Goal: Information Seeking & Learning: Find specific fact

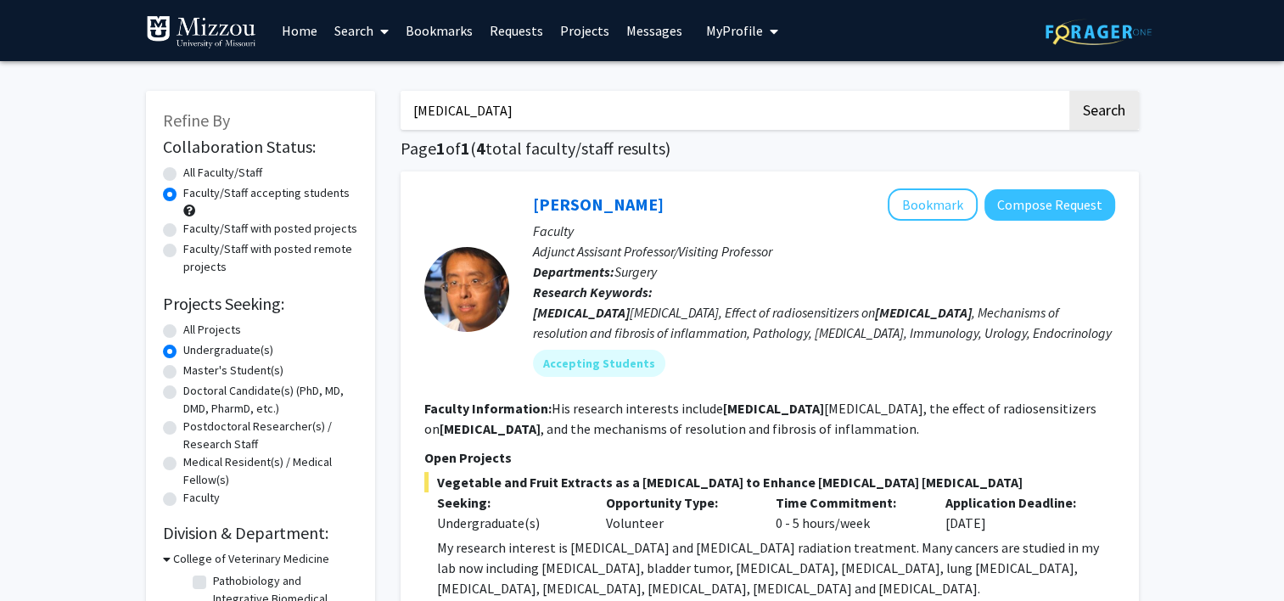
click at [648, 114] on input "[MEDICAL_DATA]" at bounding box center [734, 110] width 666 height 39
type input "c"
type input "s"
type input "psychology"
click at [1069, 91] on button "Search" at bounding box center [1104, 110] width 70 height 39
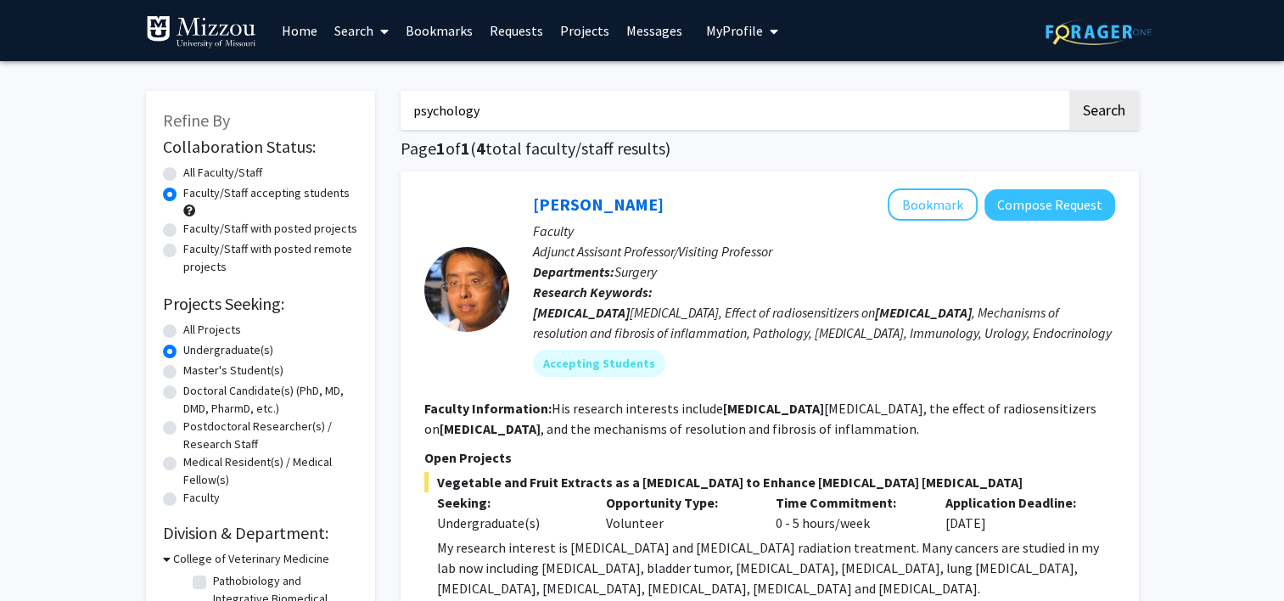
radio input "true"
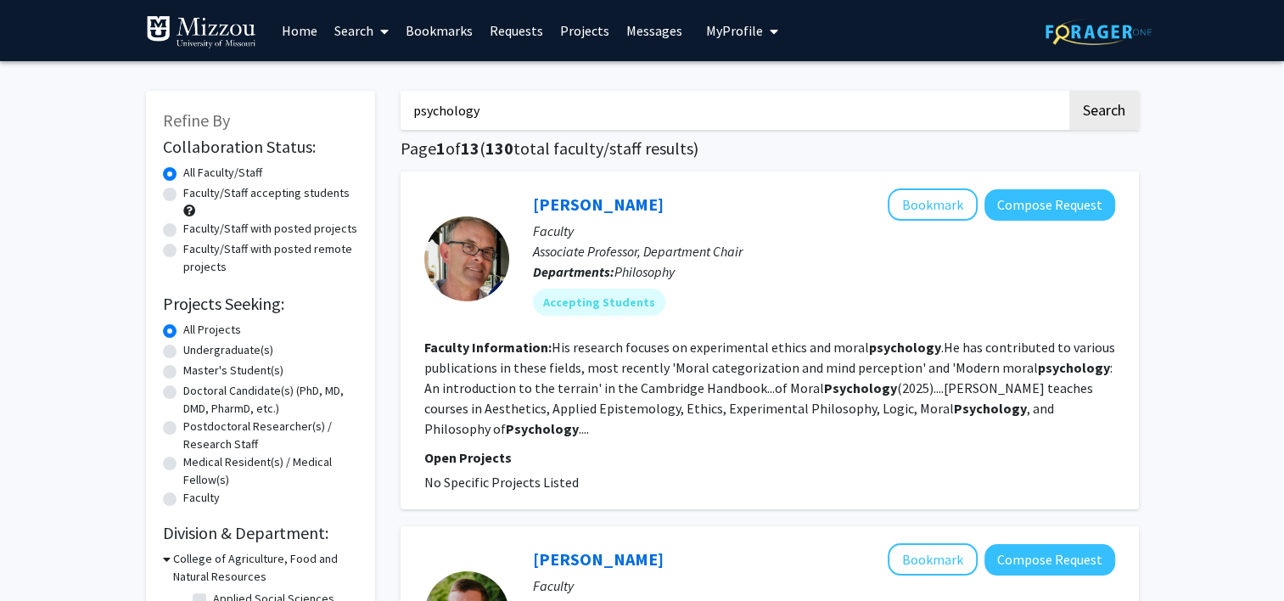
click at [183, 350] on label "Undergraduate(s)" at bounding box center [228, 350] width 90 height 18
click at [183, 350] on input "Undergraduate(s)" at bounding box center [188, 346] width 11 height 11
radio input "true"
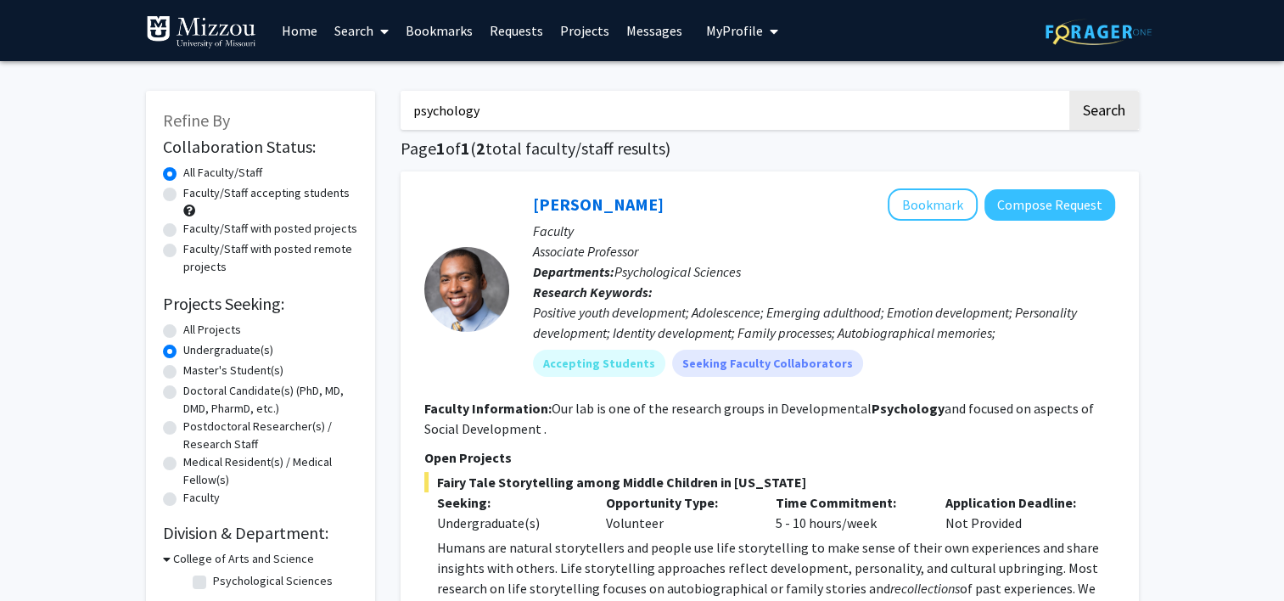
click at [183, 196] on label "Faculty/Staff accepting students" at bounding box center [266, 193] width 166 height 18
click at [183, 195] on input "Faculty/Staff accepting students" at bounding box center [188, 189] width 11 height 11
radio input "true"
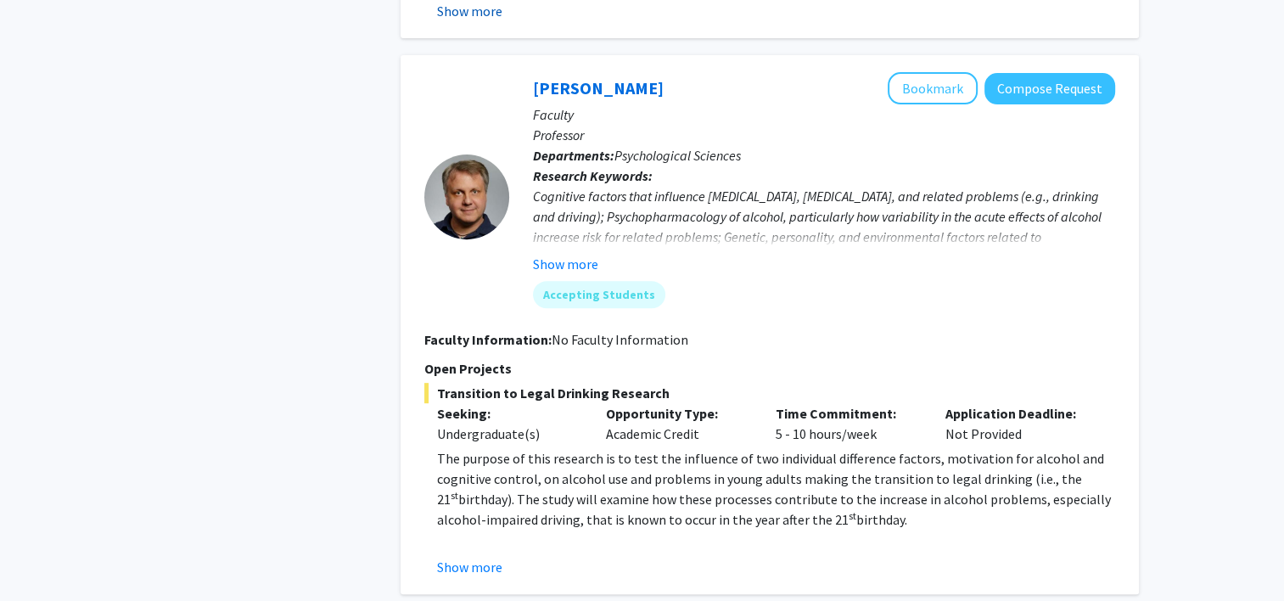
scroll to position [645, 0]
click at [479, 572] on button "Show more" at bounding box center [469, 567] width 65 height 20
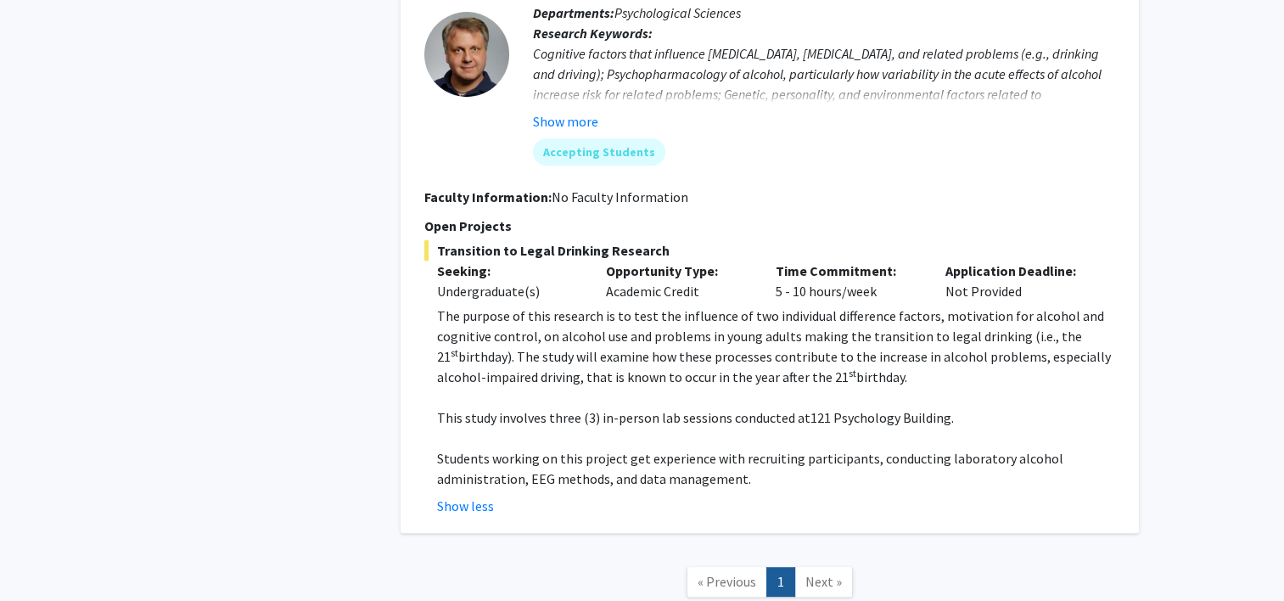
scroll to position [788, 0]
click at [492, 389] on p at bounding box center [776, 397] width 678 height 20
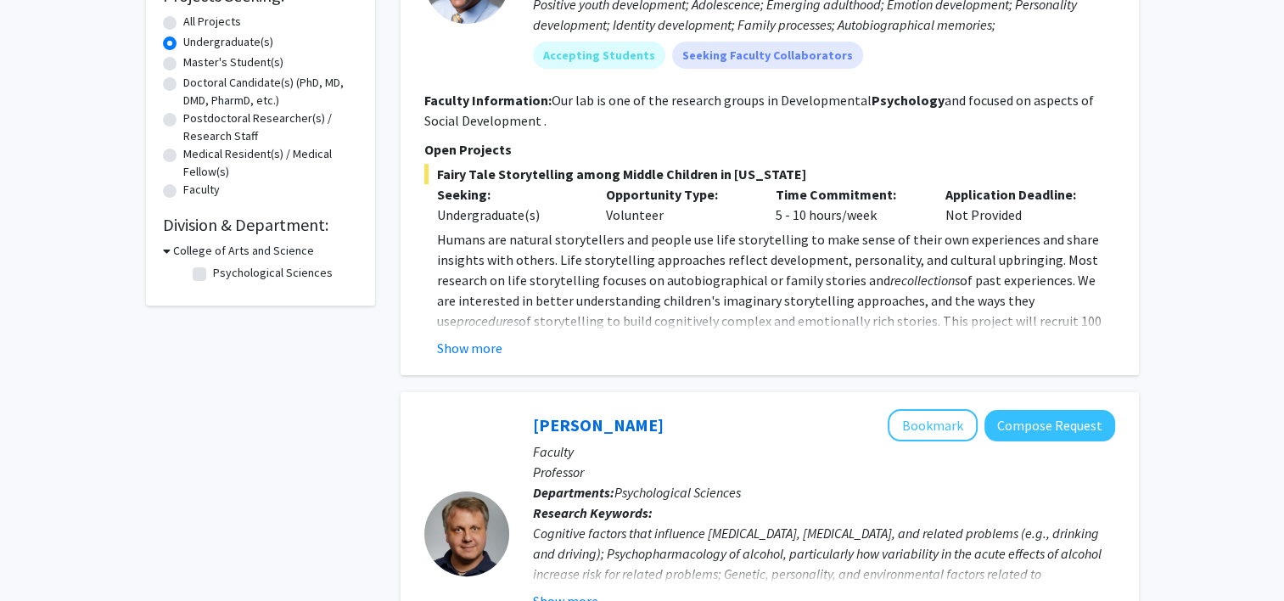
scroll to position [301, 0]
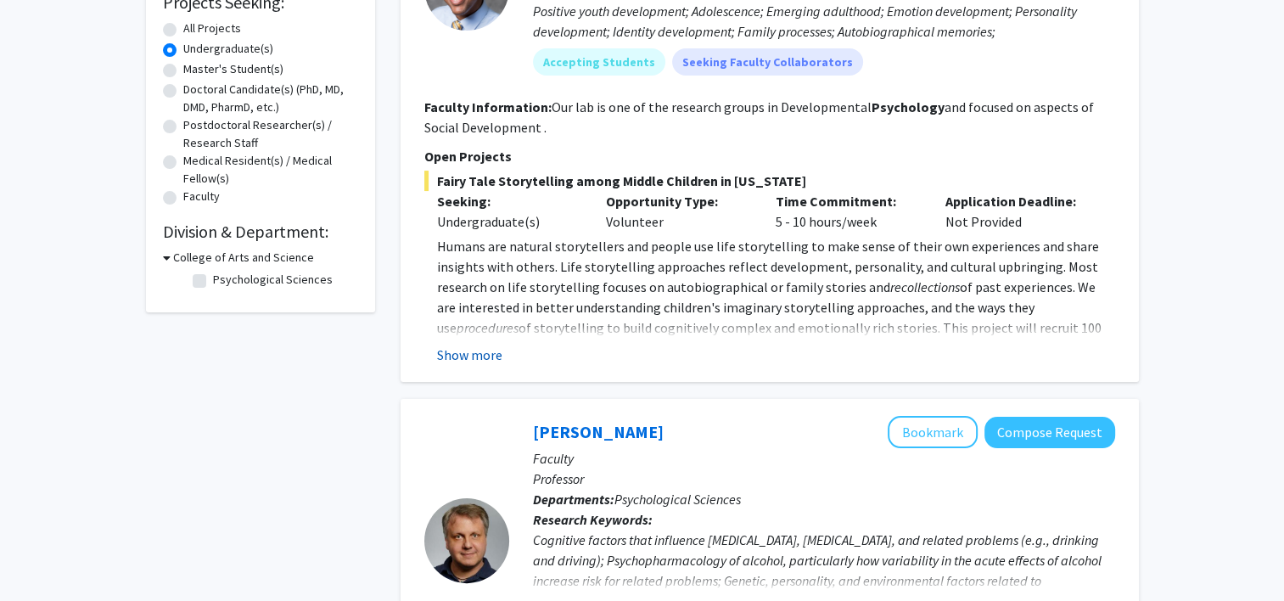
click at [469, 353] on button "Show more" at bounding box center [469, 355] width 65 height 20
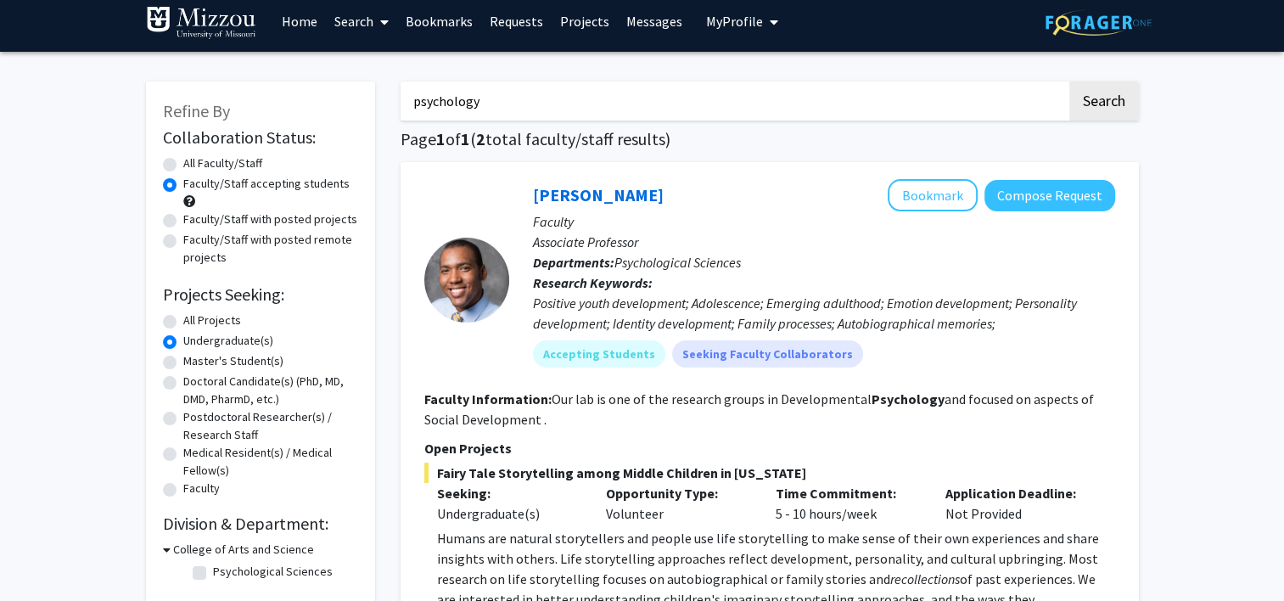
scroll to position [0, 0]
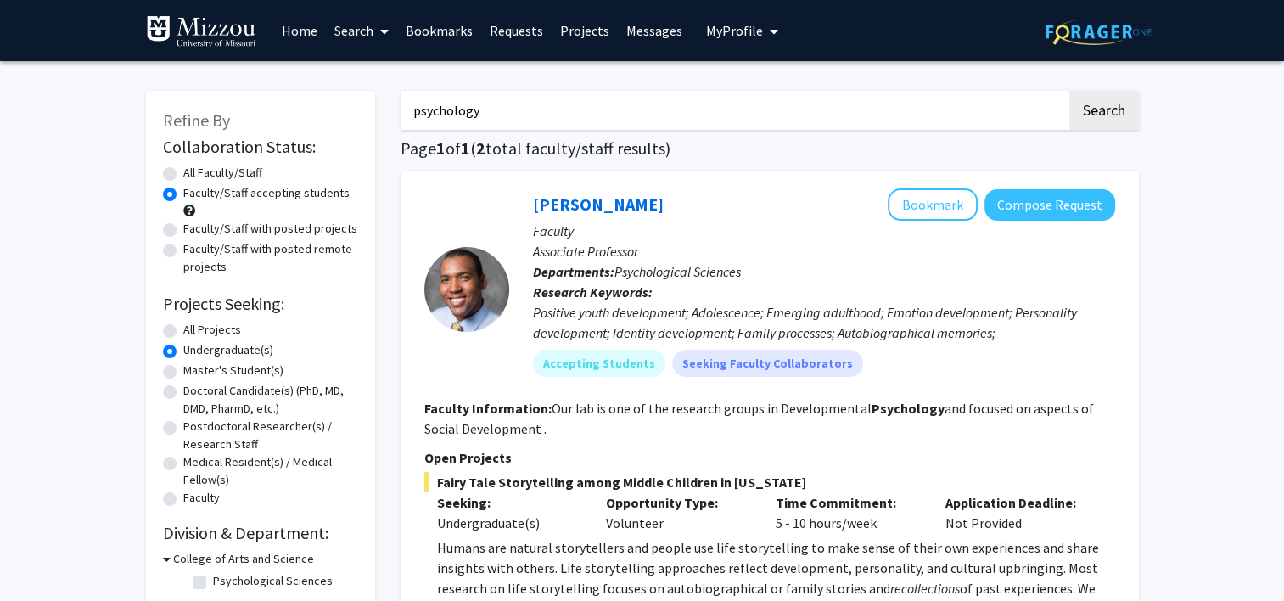
click at [506, 115] on input "psychology" at bounding box center [734, 110] width 666 height 39
click at [506, 116] on input "psychology" at bounding box center [734, 110] width 666 height 39
click at [672, 104] on input "psychology" at bounding box center [734, 110] width 666 height 39
type input "p"
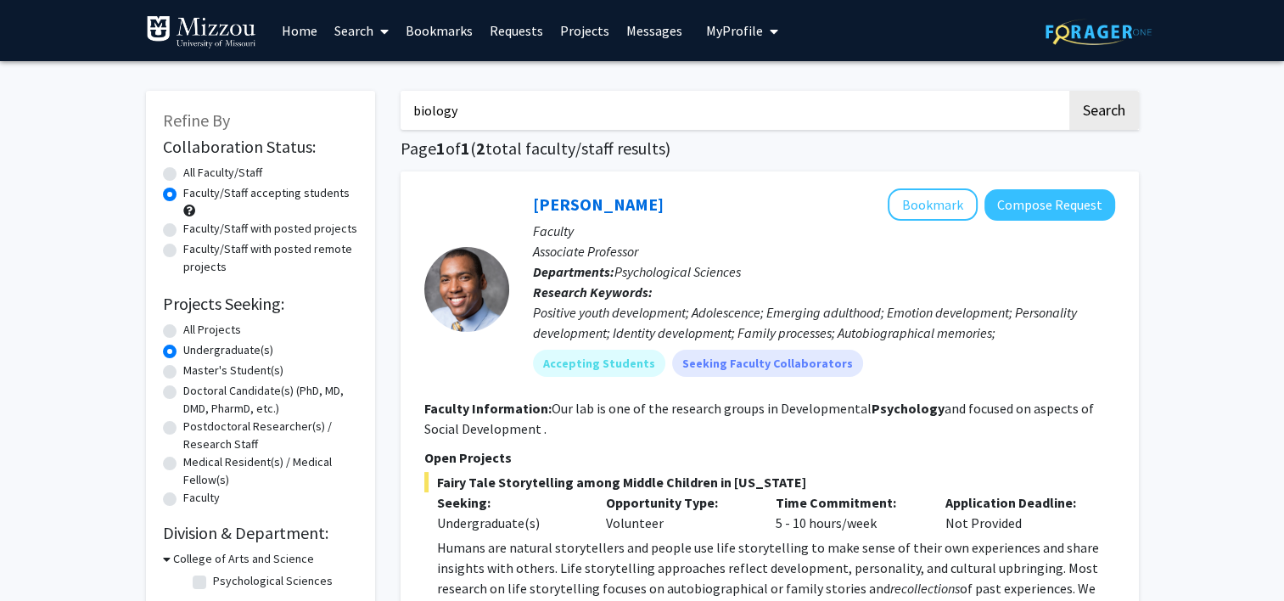
type input "biology"
click at [1069, 91] on button "Search" at bounding box center [1104, 110] width 70 height 39
radio input "true"
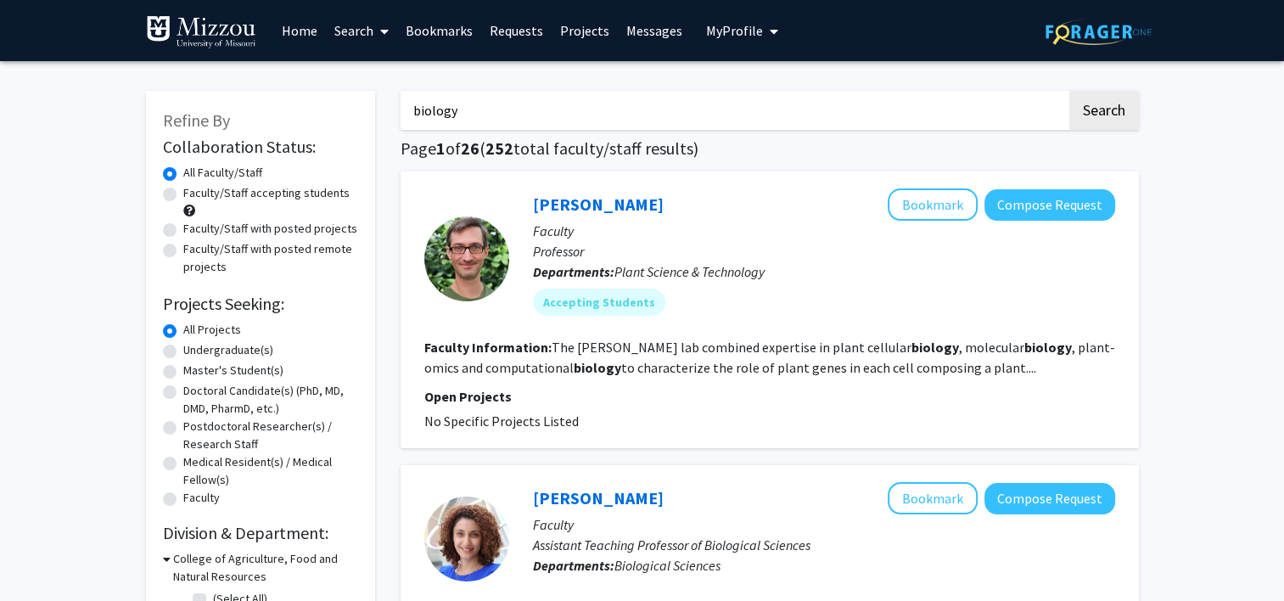
click at [183, 198] on label "Faculty/Staff accepting students" at bounding box center [266, 193] width 166 height 18
click at [183, 195] on input "Faculty/Staff accepting students" at bounding box center [188, 189] width 11 height 11
radio input "true"
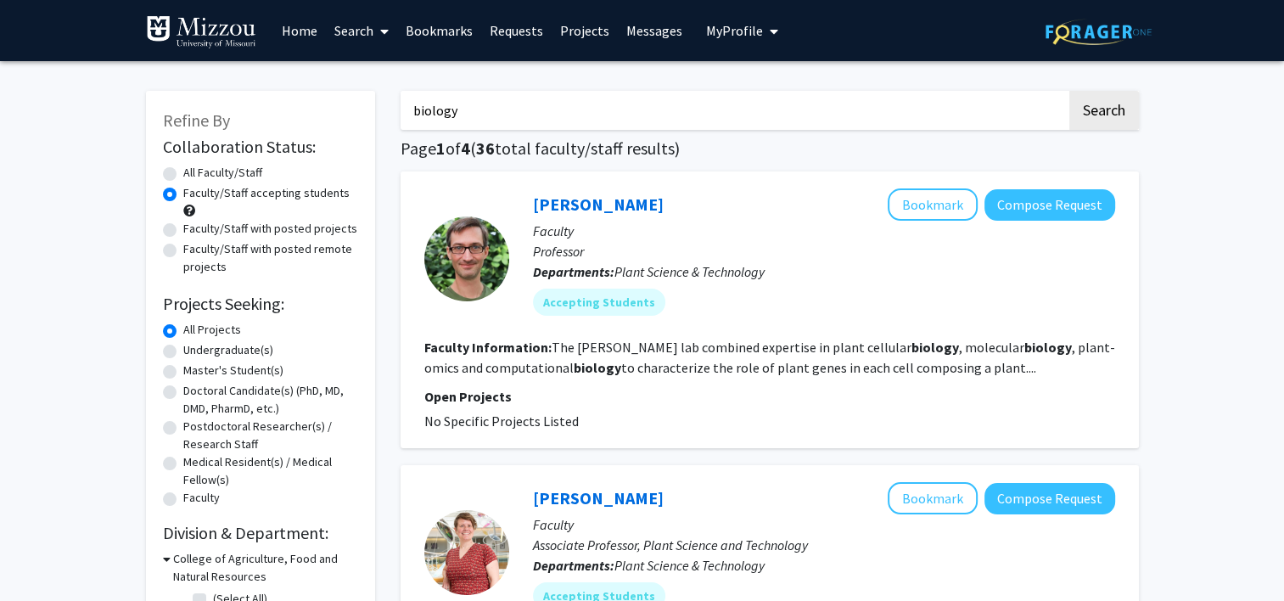
click at [170, 358] on div "Undergraduate(s)" at bounding box center [260, 351] width 195 height 20
click at [183, 345] on label "Undergraduate(s)" at bounding box center [228, 350] width 90 height 18
click at [183, 345] on input "Undergraduate(s)" at bounding box center [188, 346] width 11 height 11
radio input "true"
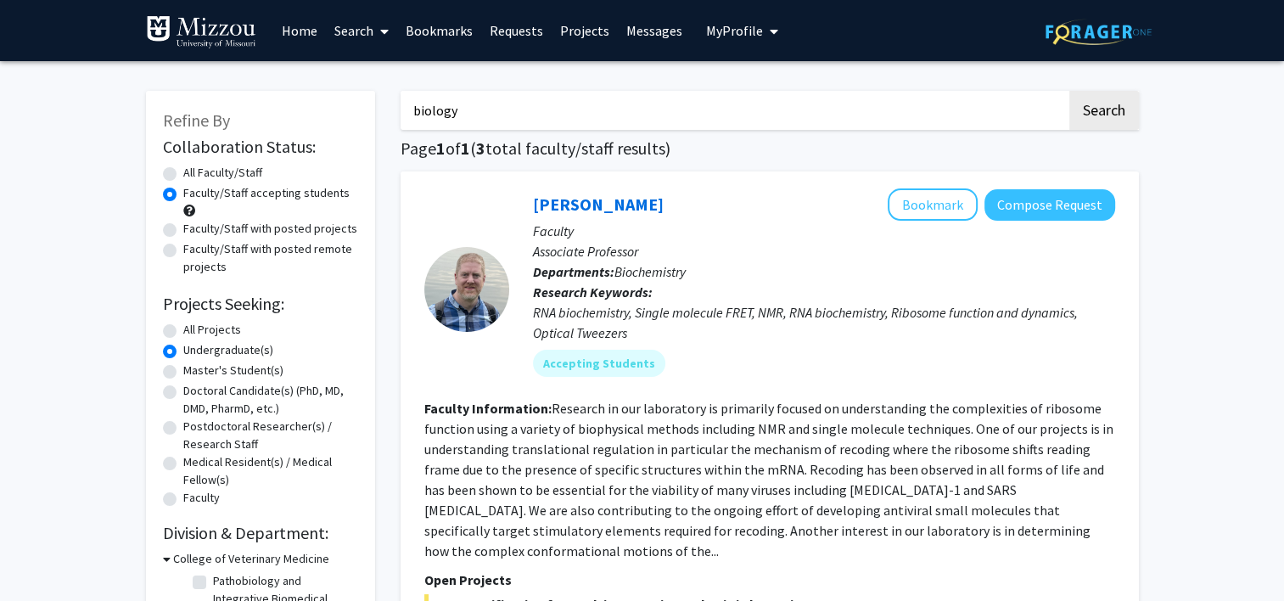
click at [468, 106] on input "biology" at bounding box center [734, 110] width 666 height 39
type input "b"
type input "[MEDICAL_DATA]"
click at [1069, 91] on button "Search" at bounding box center [1104, 110] width 70 height 39
radio input "true"
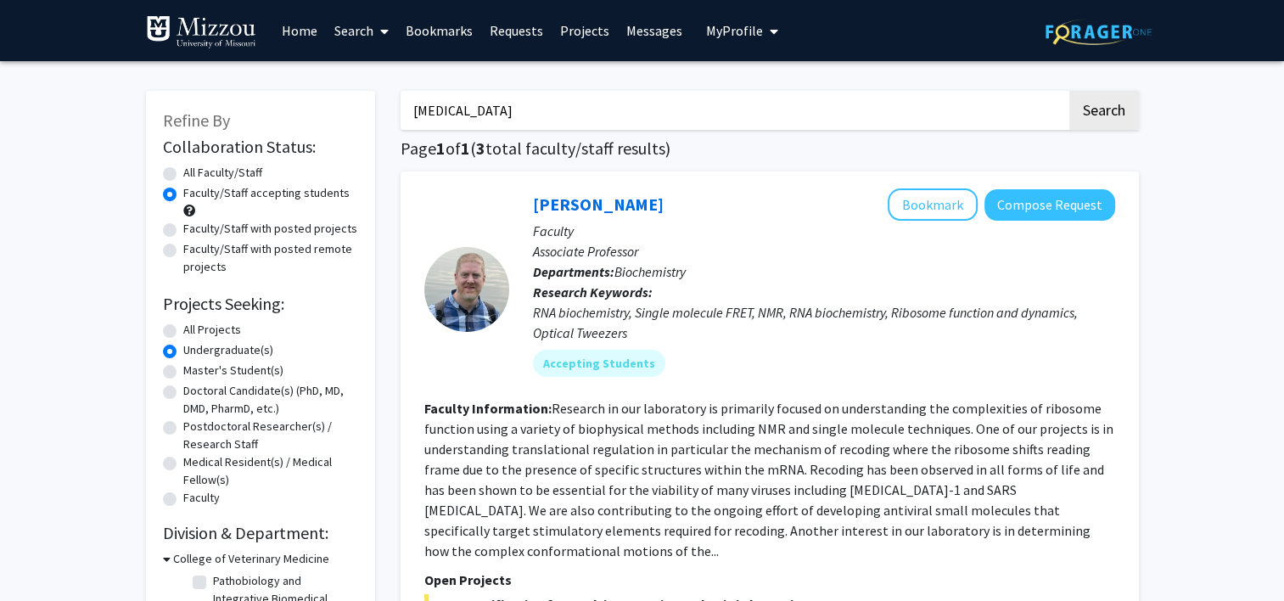
radio input "true"
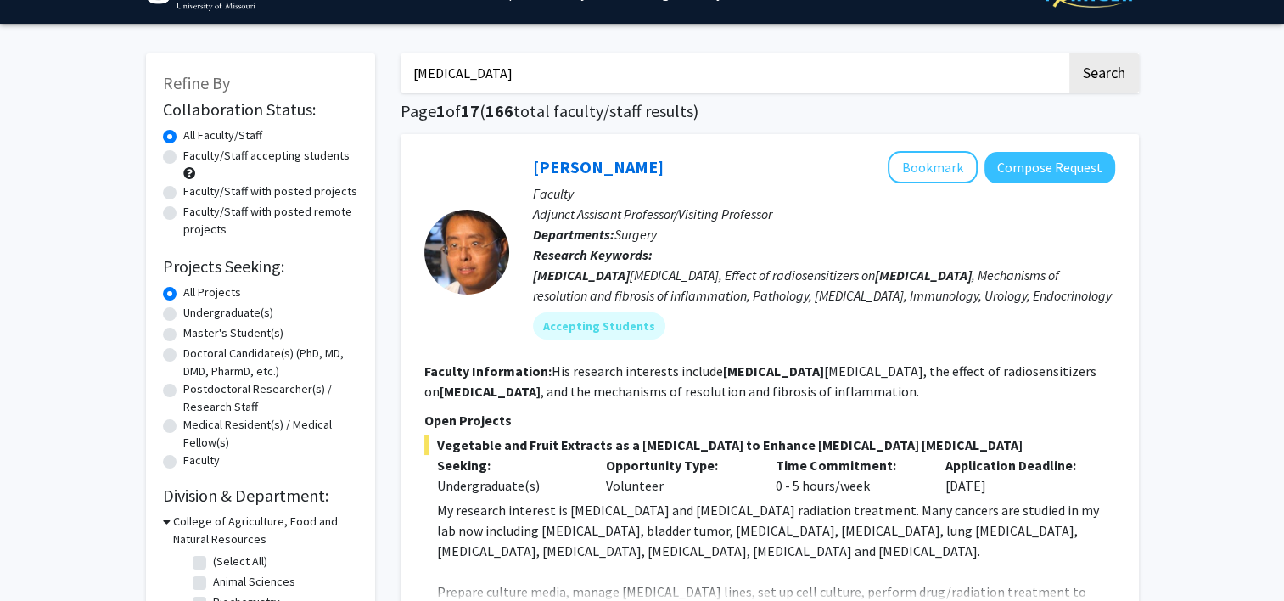
scroll to position [41, 0]
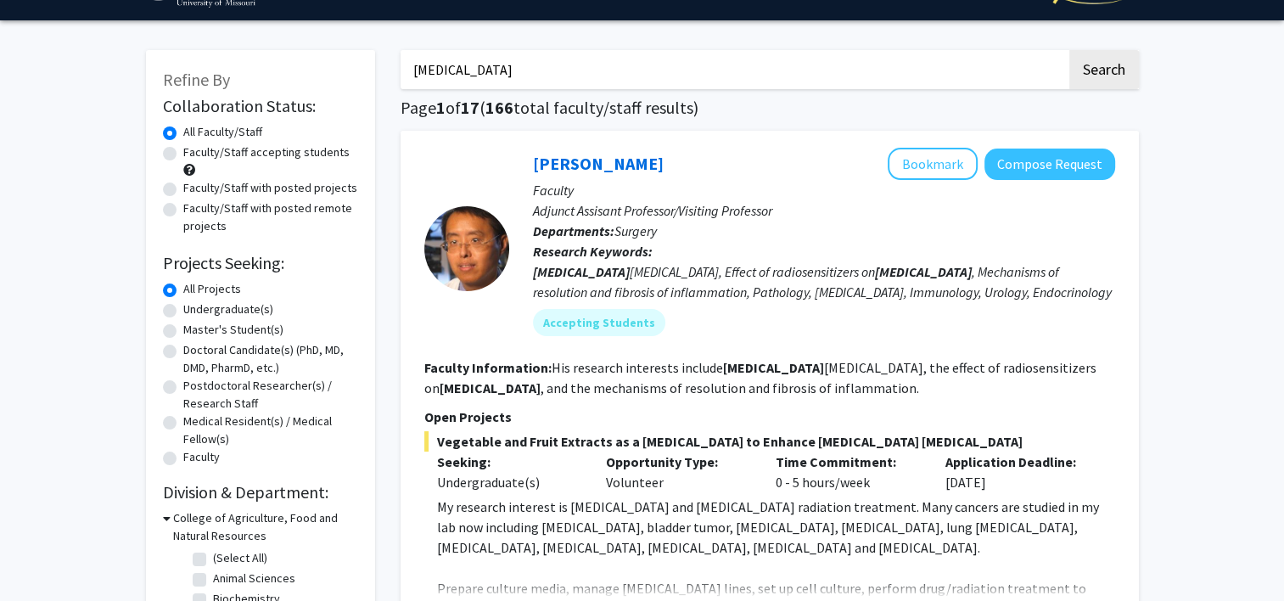
click at [183, 160] on label "Faculty/Staff accepting students" at bounding box center [266, 152] width 166 height 18
click at [183, 154] on input "Faculty/Staff accepting students" at bounding box center [188, 148] width 11 height 11
radio input "true"
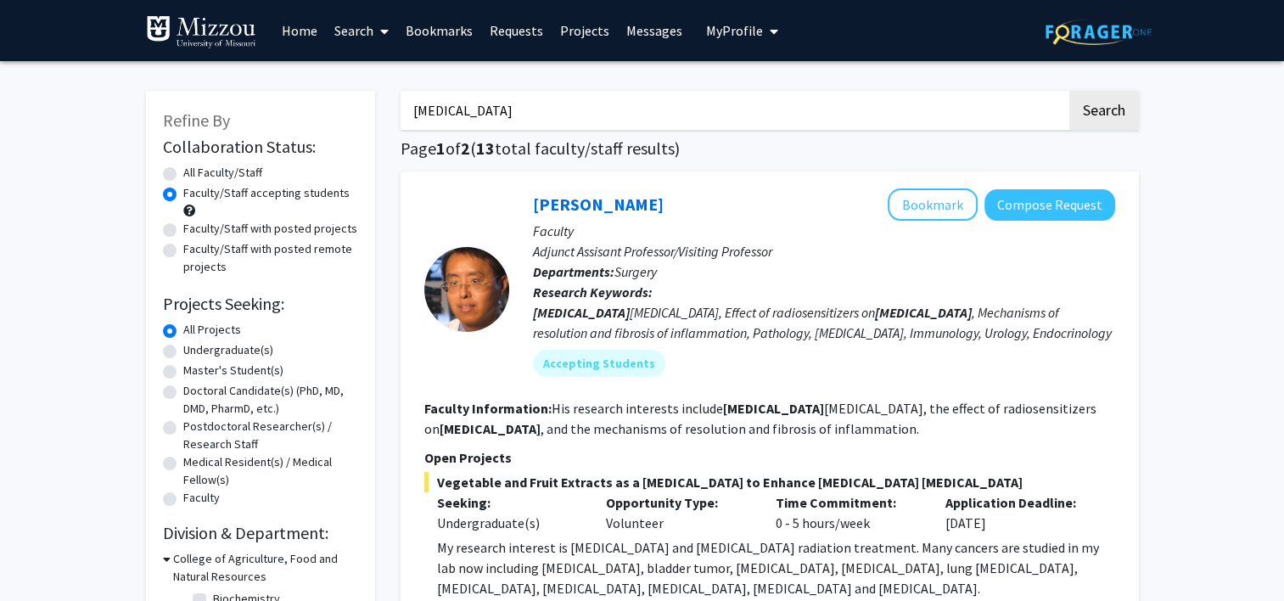
click at [183, 349] on label "Undergraduate(s)" at bounding box center [228, 350] width 90 height 18
click at [183, 349] on input "Undergraduate(s)" at bounding box center [188, 346] width 11 height 11
radio input "true"
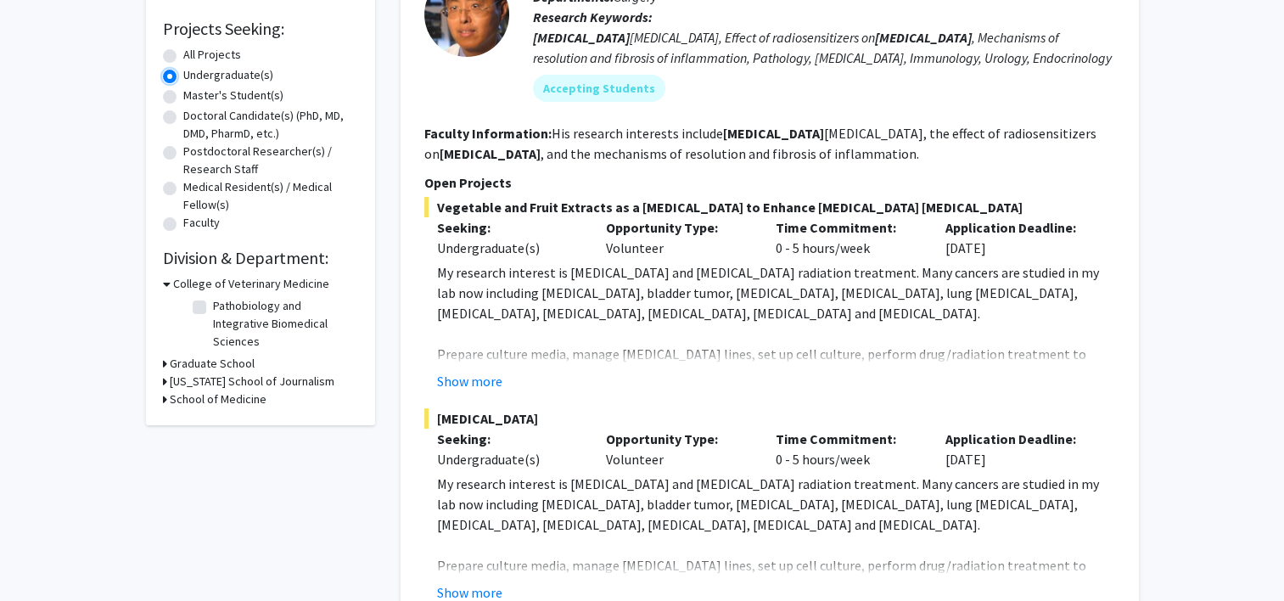
scroll to position [277, 0]
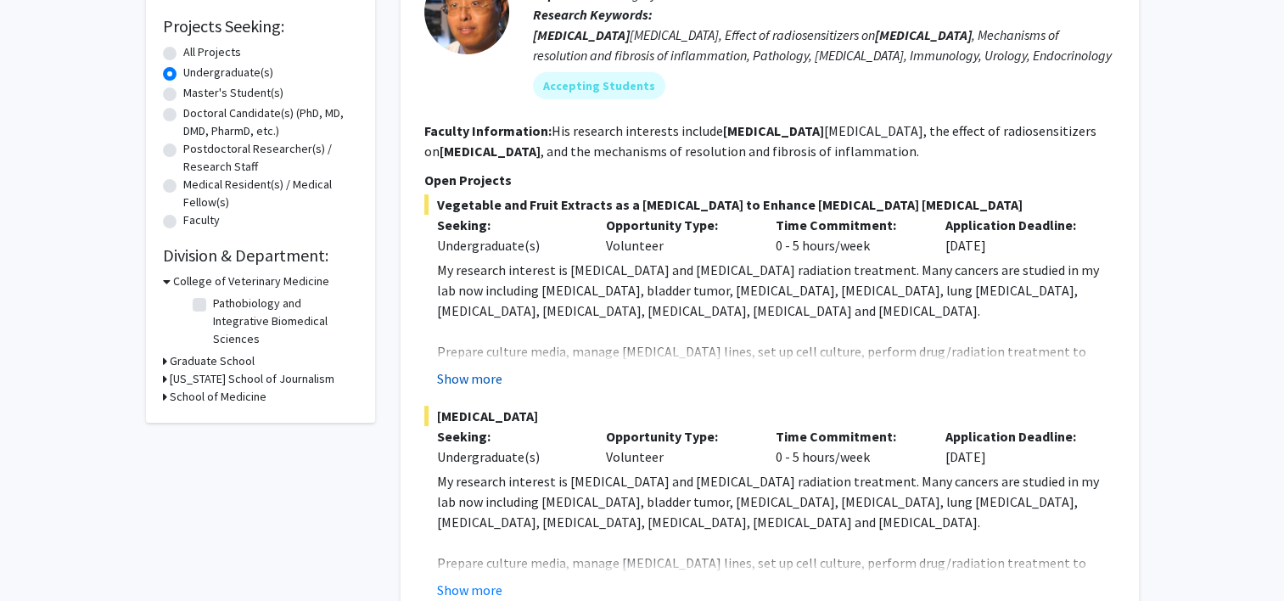
click at [477, 380] on button "Show more" at bounding box center [469, 378] width 65 height 20
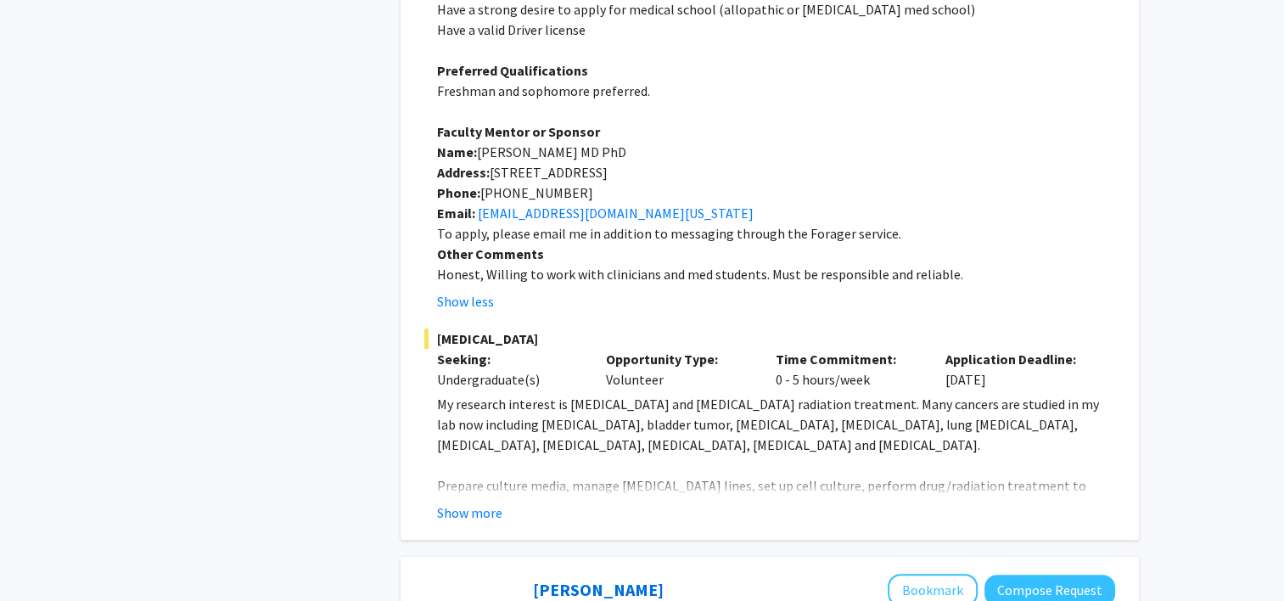
scroll to position [783, 0]
click at [459, 502] on button "Show more" at bounding box center [469, 512] width 65 height 20
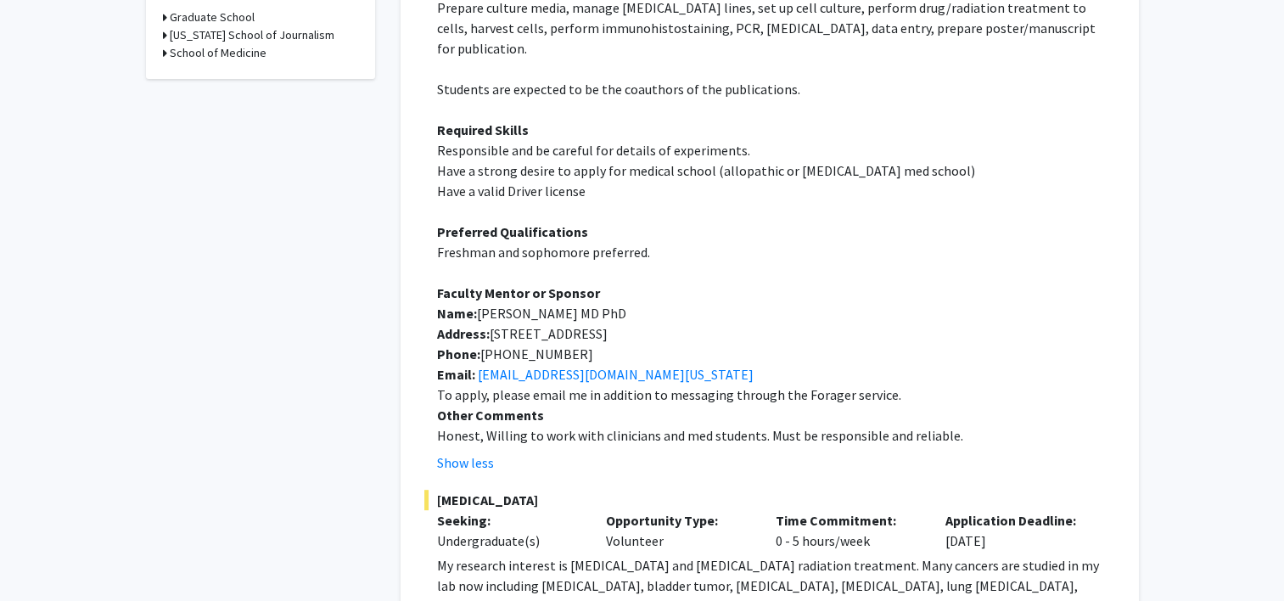
scroll to position [614, 0]
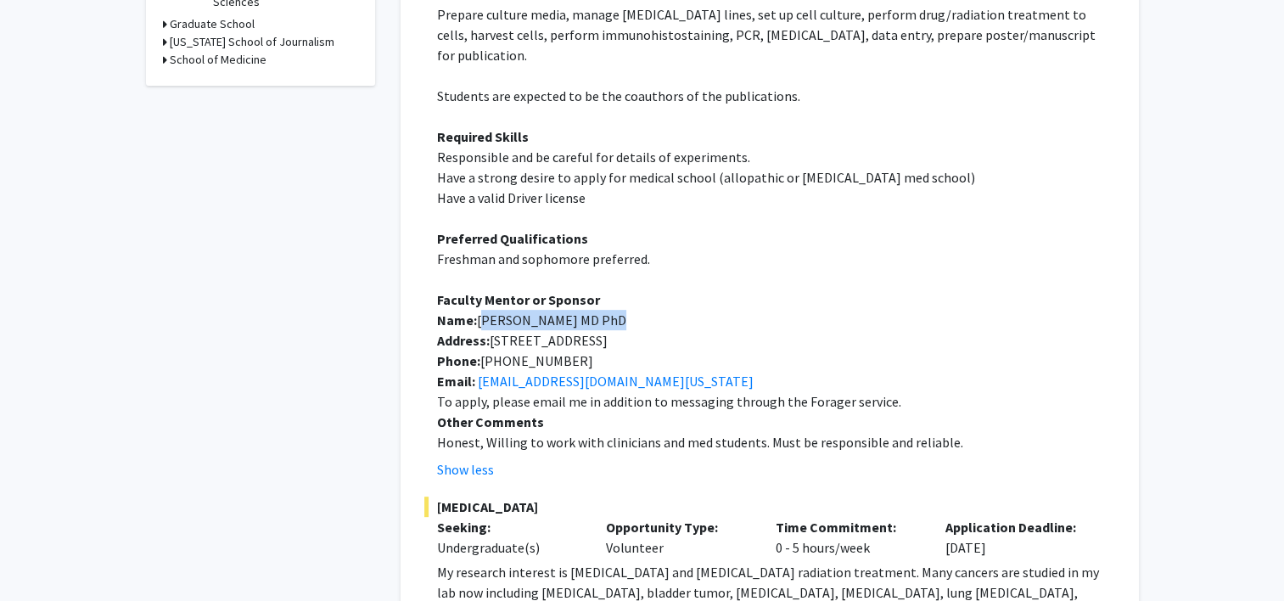
drag, startPoint x: 479, startPoint y: 298, endPoint x: 601, endPoint y: 292, distance: 122.3
click at [601, 310] on p "Name: [PERSON_NAME] MD PhD" at bounding box center [776, 320] width 678 height 20
copy span "[PERSON_NAME] MD PhD"
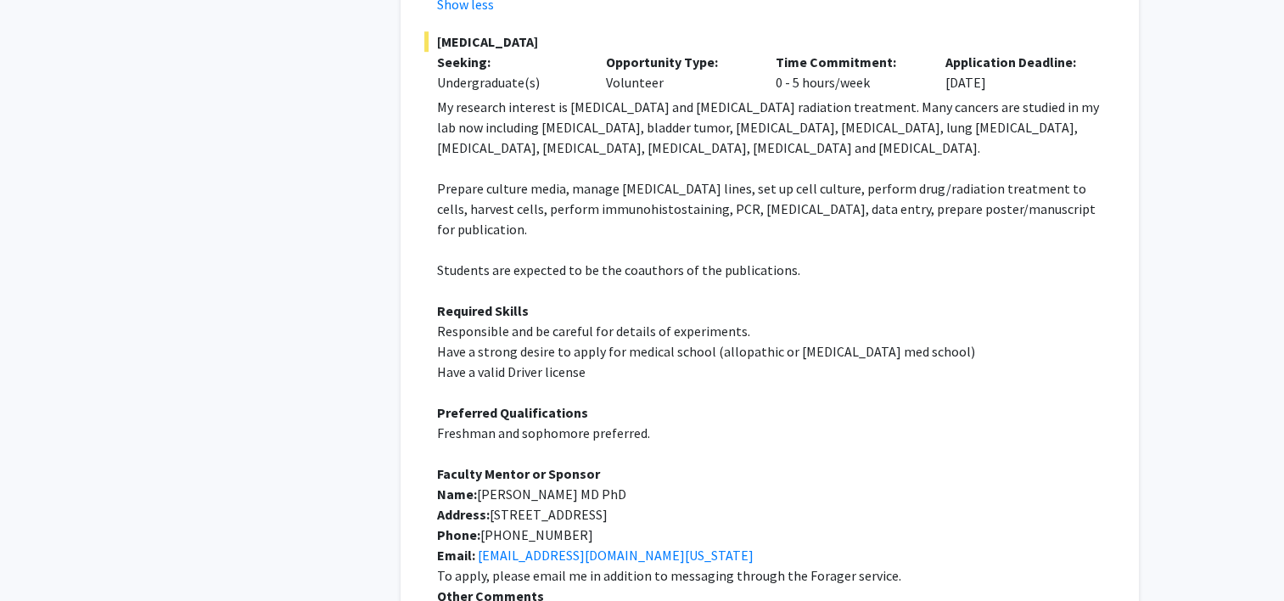
scroll to position [1079, 0]
